Goal: Navigation & Orientation: Find specific page/section

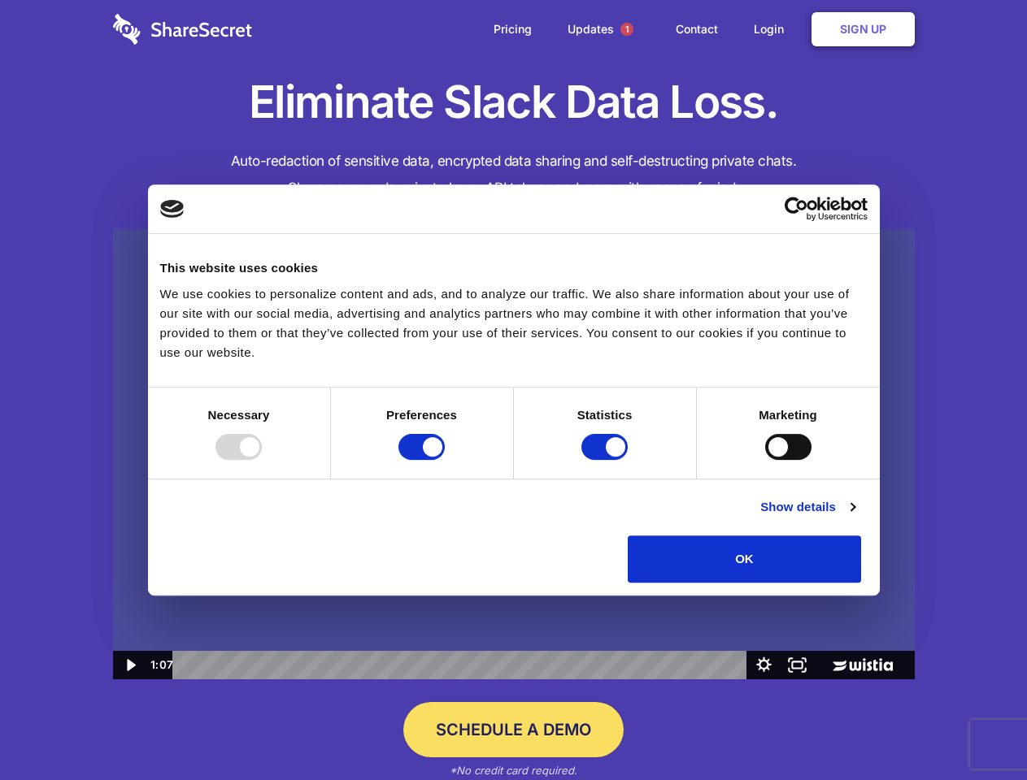
click at [513, 390] on img at bounding box center [513, 454] width 801 height 451
click at [262, 460] on div at bounding box center [238, 447] width 46 height 26
click at [445, 460] on input "Preferences" at bounding box center [421, 447] width 46 height 26
checkbox input "false"
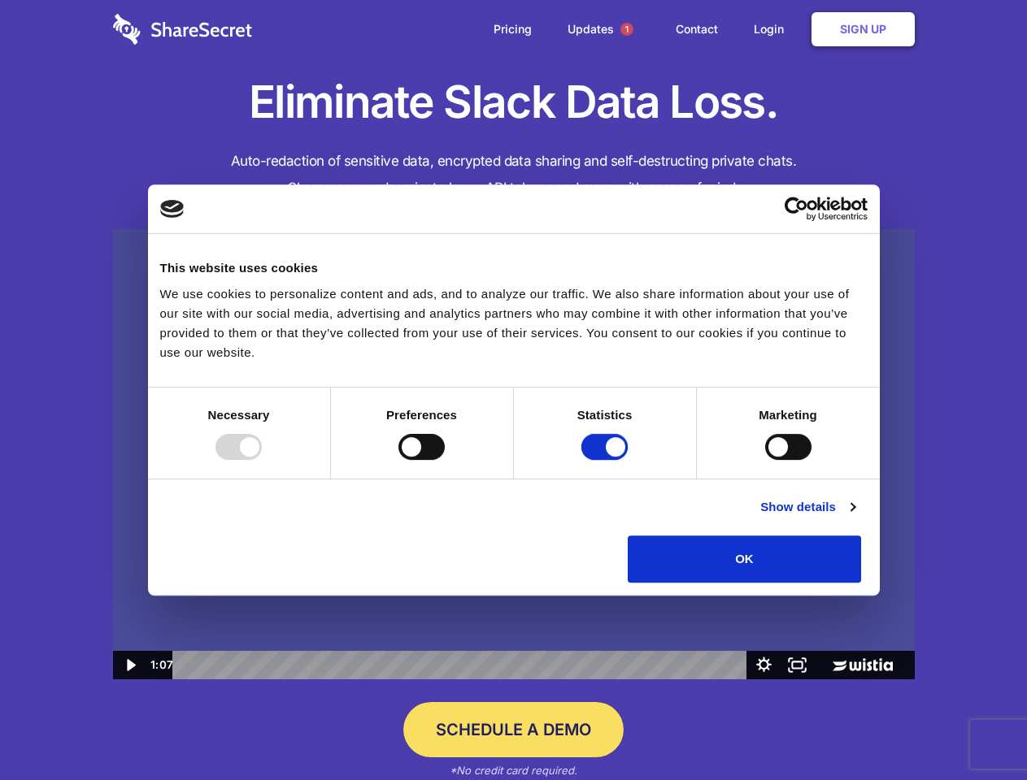
click at [606, 460] on input "Statistics" at bounding box center [604, 447] width 46 height 26
checkbox input "false"
click at [765, 460] on input "Marketing" at bounding box center [788, 447] width 46 height 26
checkbox input "true"
click at [854, 517] on link "Show details" at bounding box center [807, 507] width 94 height 20
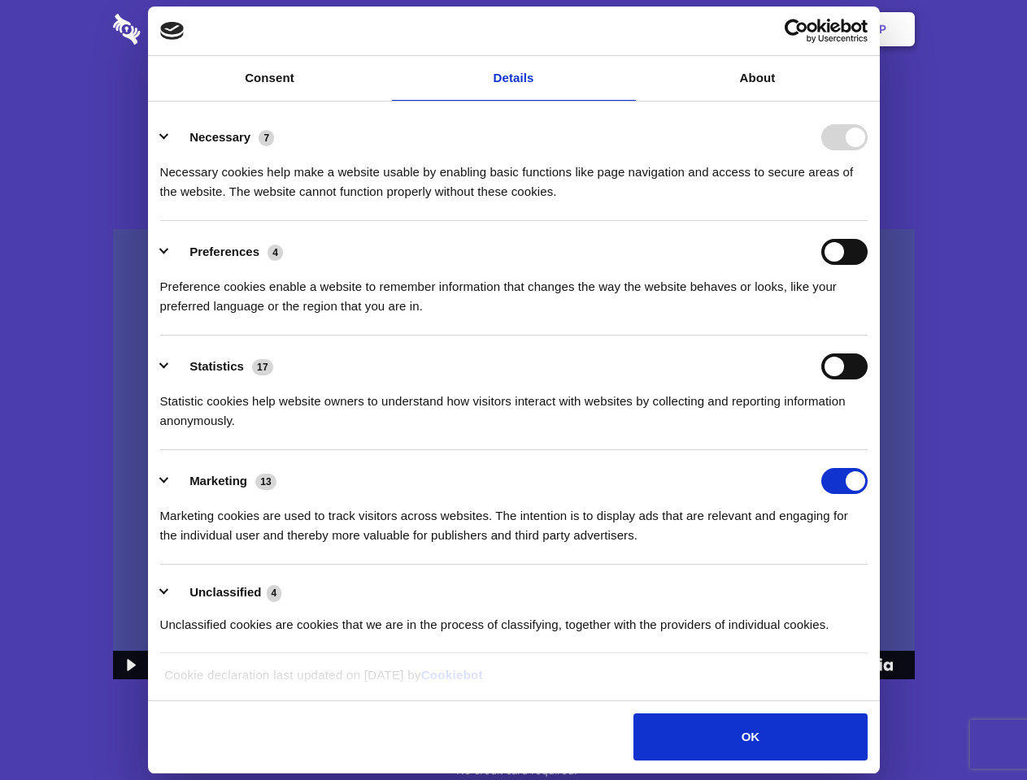
click at [867, 221] on li "Necessary 7 Necessary cookies help make a website usable by enabling basic func…" at bounding box center [513, 163] width 707 height 115
click at [626, 29] on span "1" at bounding box center [626, 29] width 13 height 13
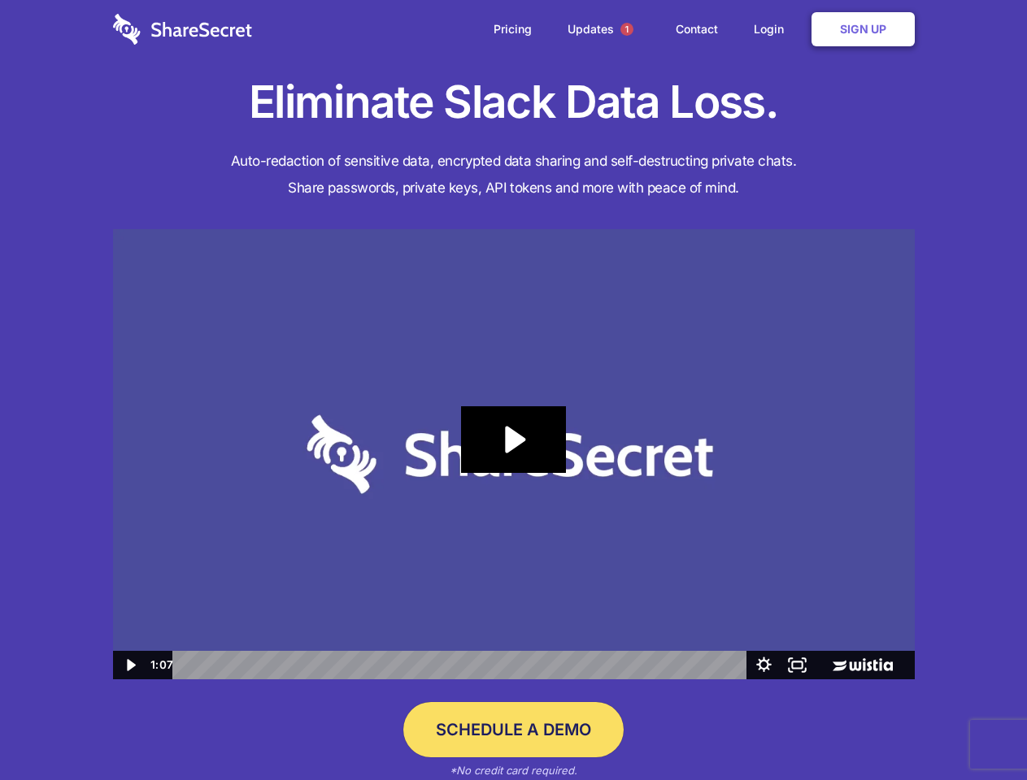
click at [514, 454] on icon "Play Video: Sharesecret Slack Extension" at bounding box center [513, 439] width 104 height 67
